Goal: Find specific page/section: Find specific page/section

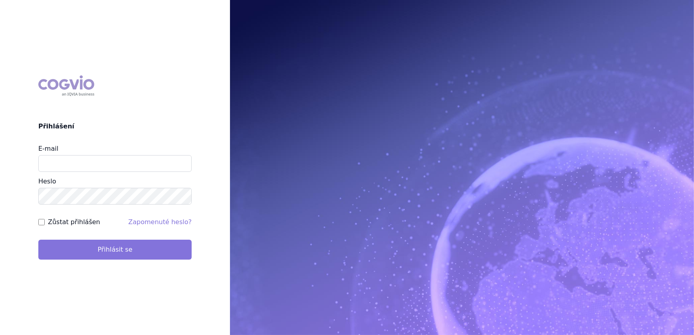
type input "veronika.damborska@vzp.cz"
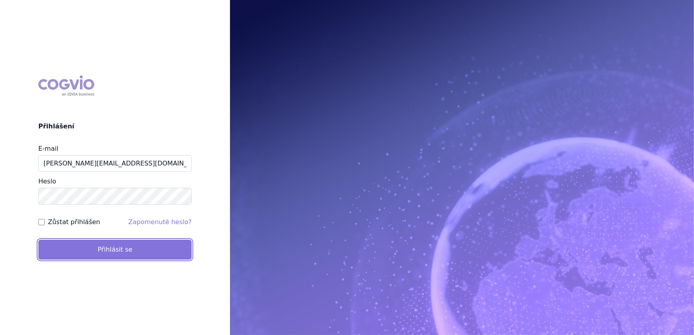
click at [94, 253] on button "Přihlásit se" at bounding box center [114, 250] width 153 height 20
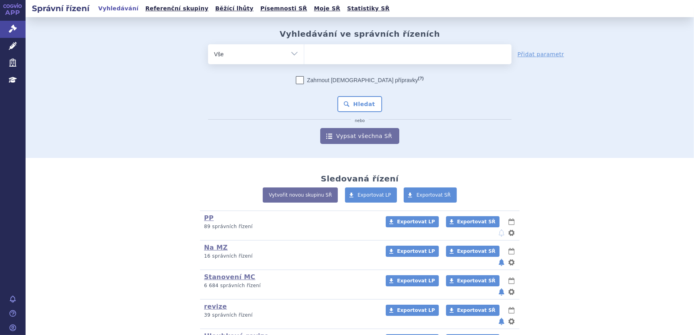
click at [324, 61] on span at bounding box center [407, 54] width 207 height 20
click at [304, 61] on select at bounding box center [304, 54] width 0 height 20
click at [325, 58] on ul at bounding box center [407, 52] width 207 height 17
click at [304, 58] on select at bounding box center [304, 54] width 0 height 20
click at [331, 51] on ul at bounding box center [407, 52] width 207 height 17
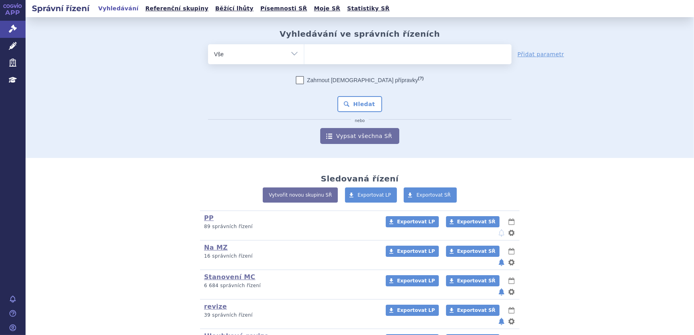
click at [304, 51] on select at bounding box center [304, 54] width 0 height 20
paste input "0209311"
type input "0209311"
select select "0209311"
click at [356, 99] on button "Hledat" at bounding box center [359, 104] width 45 height 16
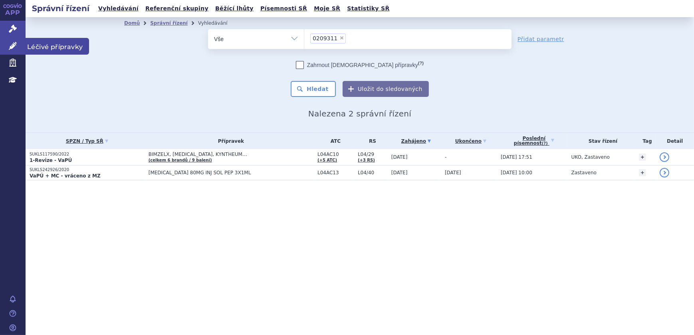
click at [23, 48] on link "Léčivé přípravky" at bounding box center [13, 46] width 26 height 17
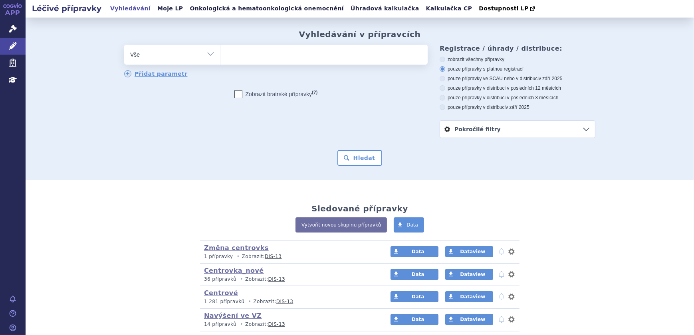
type input "0209311"
select select "0209311"
click at [350, 156] on button "Hledat" at bounding box center [359, 158] width 45 height 16
